Goal: Task Accomplishment & Management: Use online tool/utility

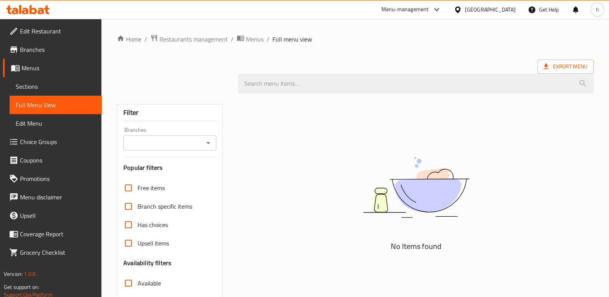
click at [29, 7] on icon at bounding box center [27, 9] width 43 height 9
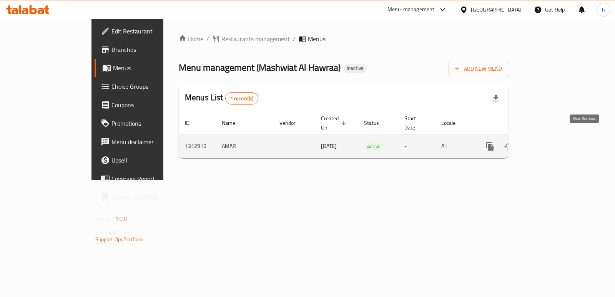
click at [550, 142] on icon "enhanced table" at bounding box center [545, 146] width 9 height 9
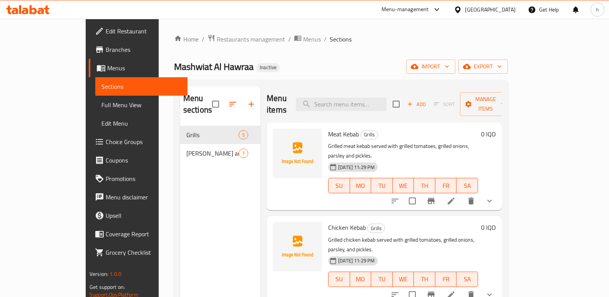
click at [101, 109] on span "Full Menu View" at bounding box center [141, 104] width 80 height 9
